Goal: Task Accomplishment & Management: Manage account settings

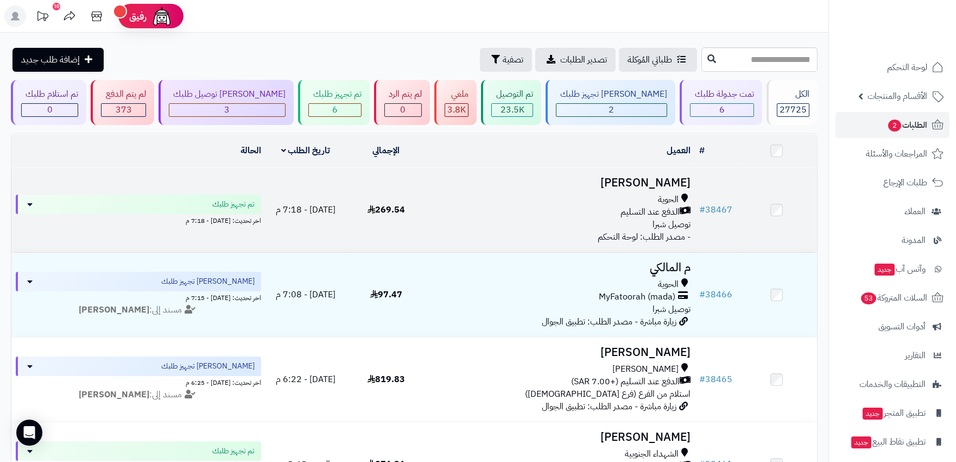
click at [541, 213] on div "الدفع عند التسليم" at bounding box center [561, 212] width 260 height 12
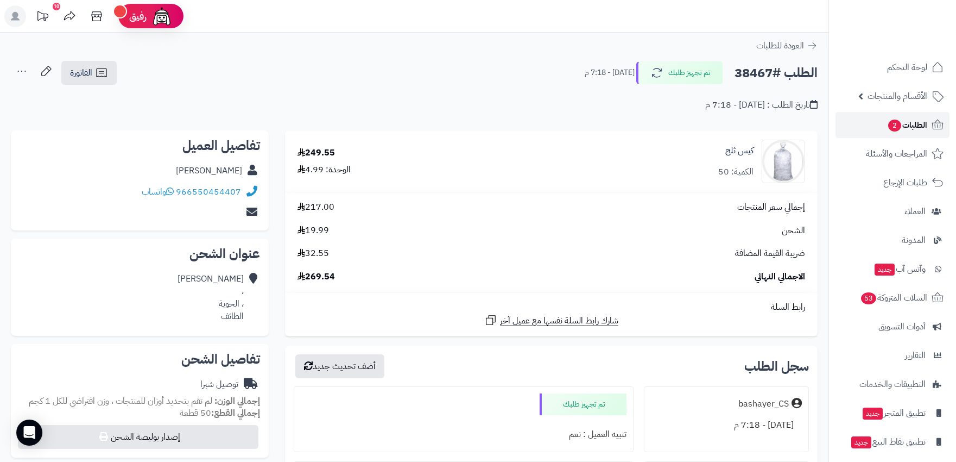
click at [903, 128] on span "الطلبات 2" at bounding box center [907, 124] width 40 height 15
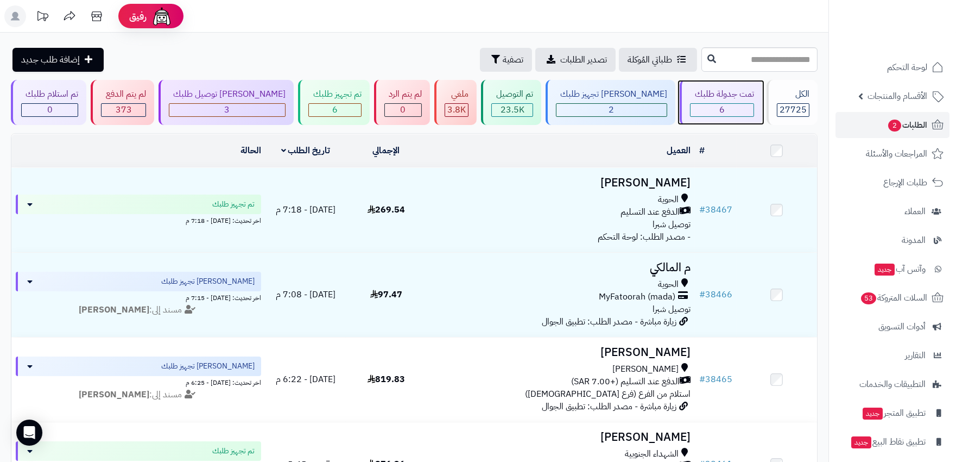
click at [735, 110] on div "6" at bounding box center [722, 110] width 62 height 12
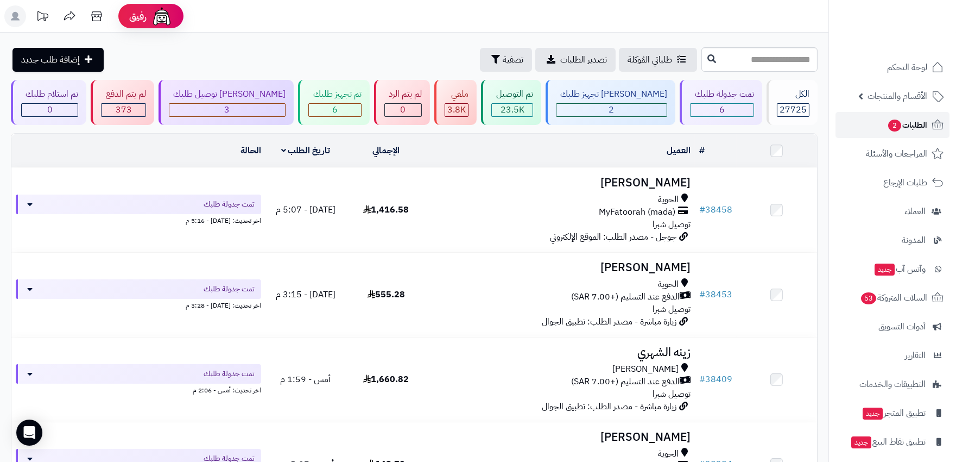
click at [906, 120] on span "الطلبات 2" at bounding box center [907, 124] width 40 height 15
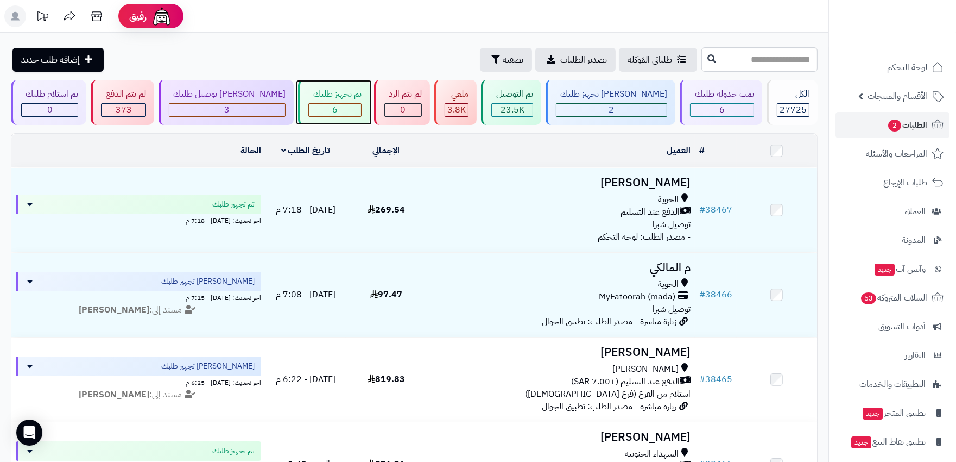
click at [329, 114] on div "6" at bounding box center [335, 110] width 52 height 12
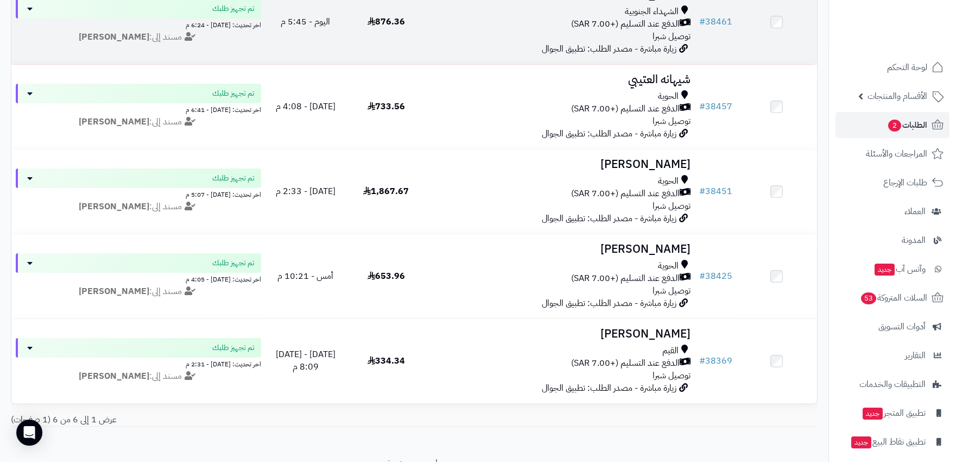
scroll to position [301, 0]
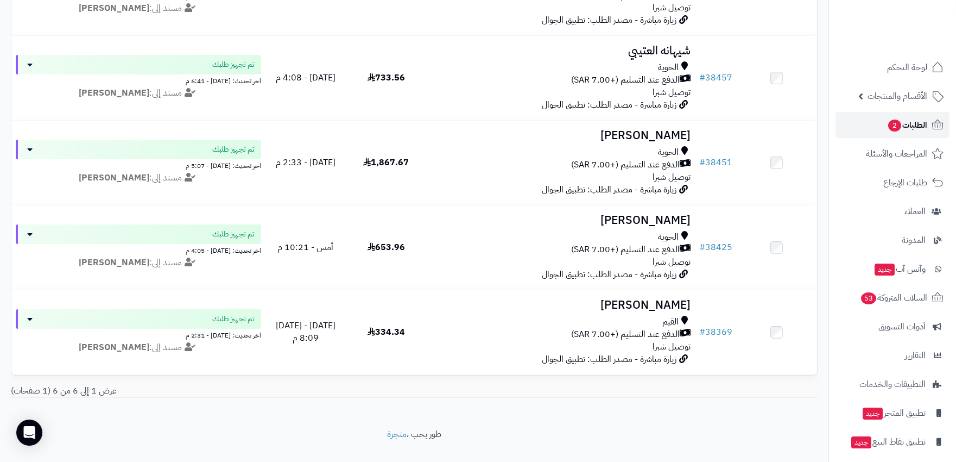
click at [893, 121] on span "2" at bounding box center [894, 125] width 13 height 12
